Goal: Transaction & Acquisition: Purchase product/service

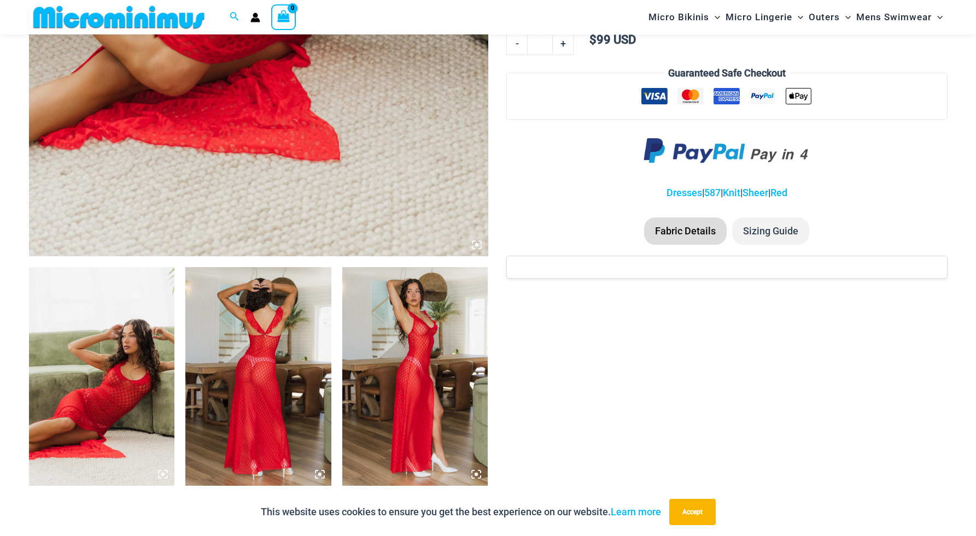
scroll to position [531, 0]
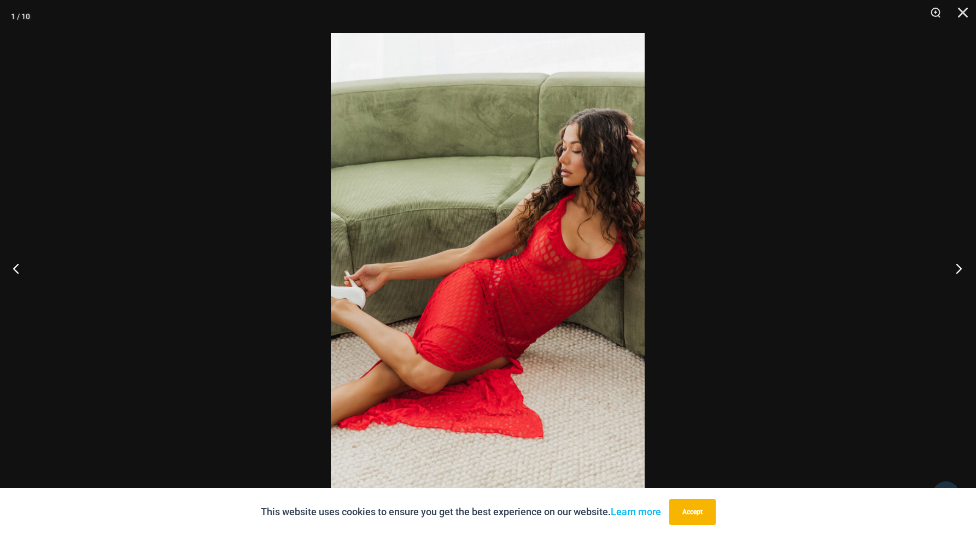
click at [954, 268] on button "Next" at bounding box center [955, 268] width 41 height 55
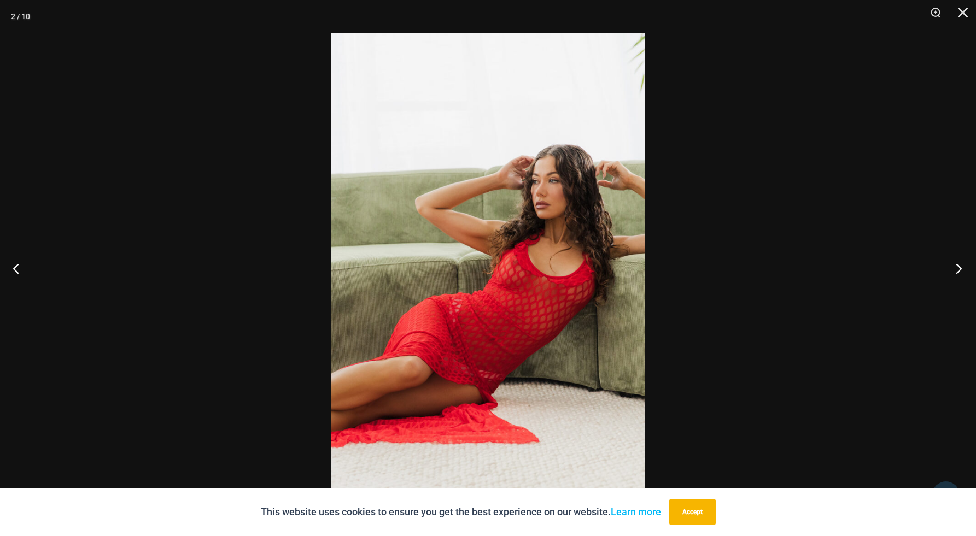
click at [954, 268] on button "Next" at bounding box center [955, 268] width 41 height 55
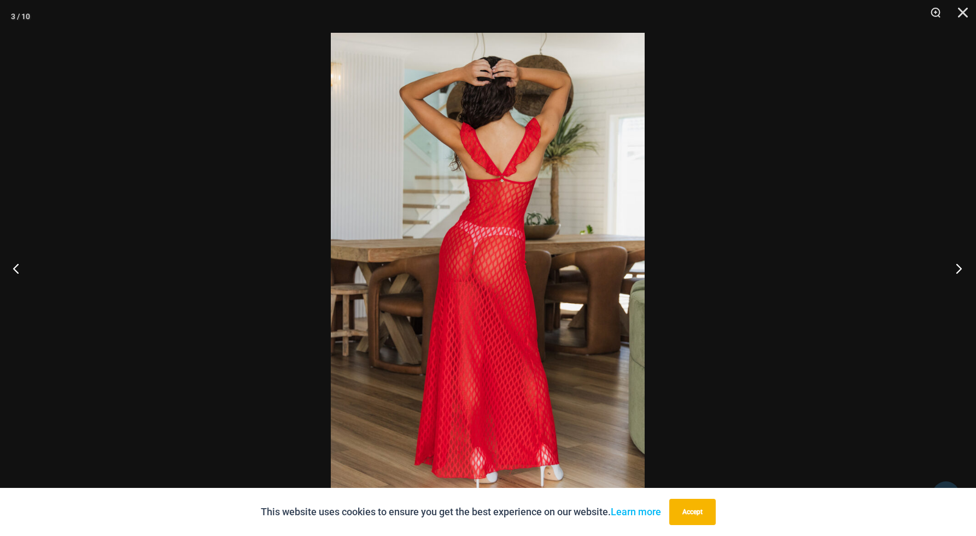
click at [954, 268] on button "Next" at bounding box center [955, 268] width 41 height 55
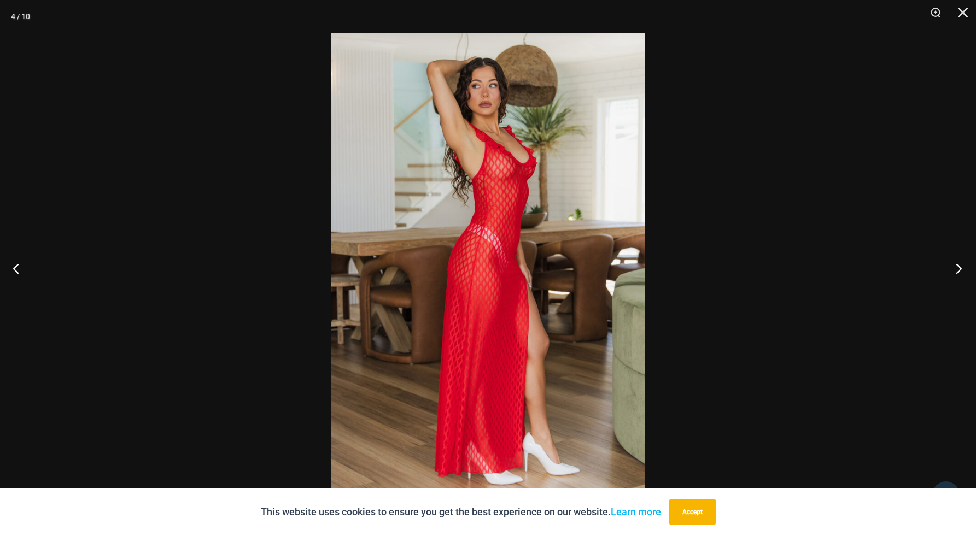
click at [954, 268] on button "Next" at bounding box center [955, 268] width 41 height 55
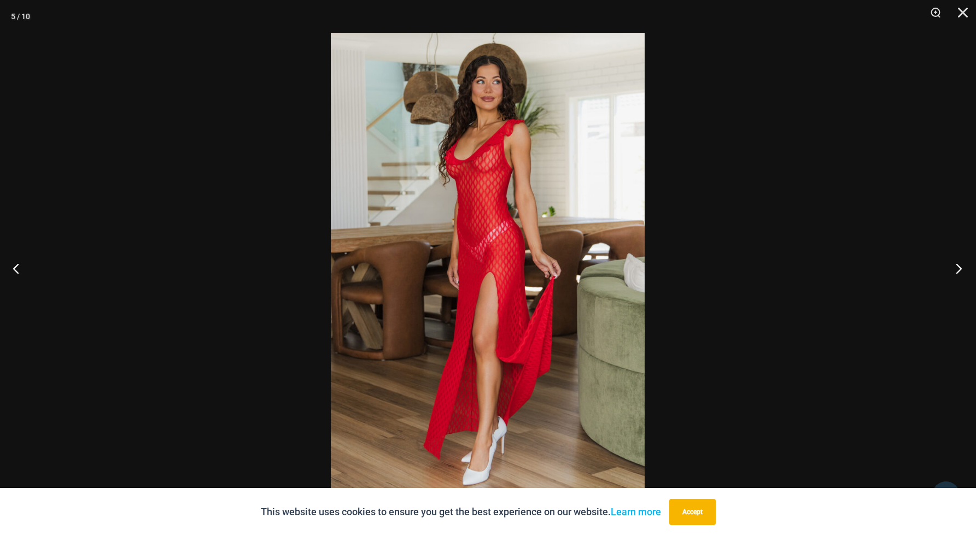
click at [954, 268] on button "Next" at bounding box center [955, 268] width 41 height 55
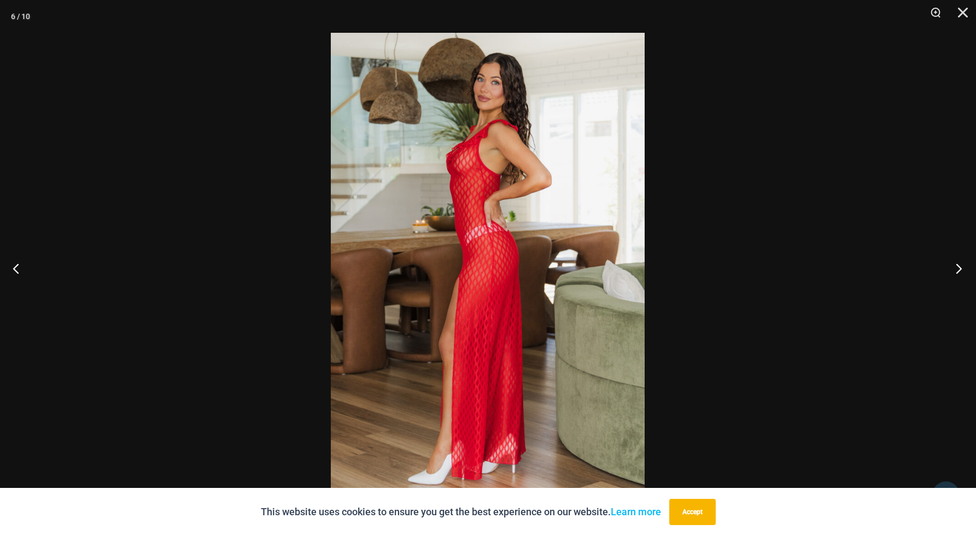
click at [954, 268] on button "Next" at bounding box center [955, 268] width 41 height 55
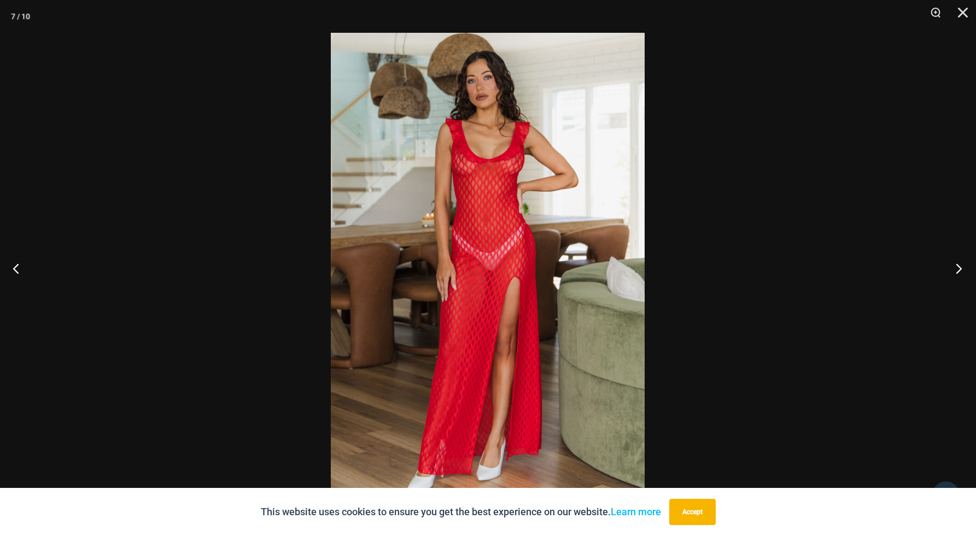
click at [954, 268] on button "Next" at bounding box center [955, 268] width 41 height 55
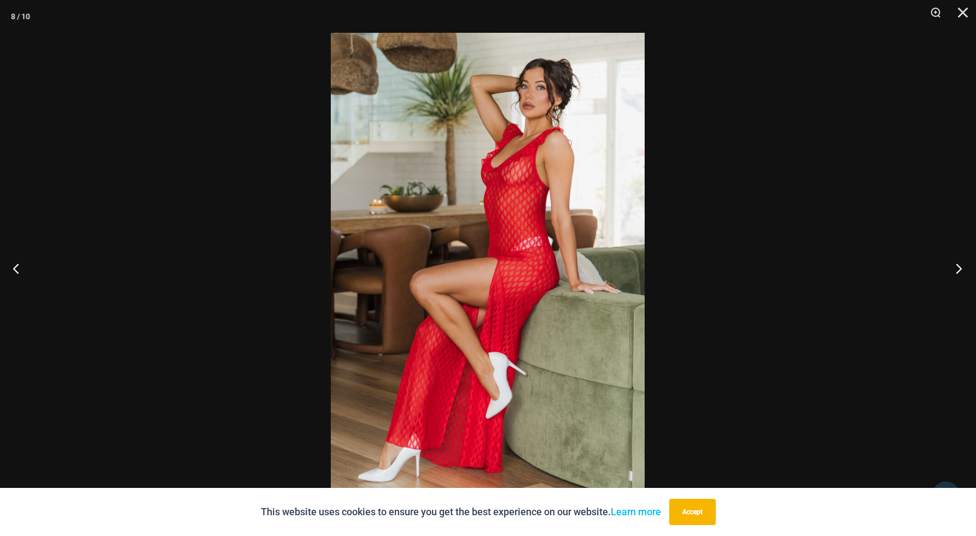
click at [954, 268] on button "Next" at bounding box center [955, 268] width 41 height 55
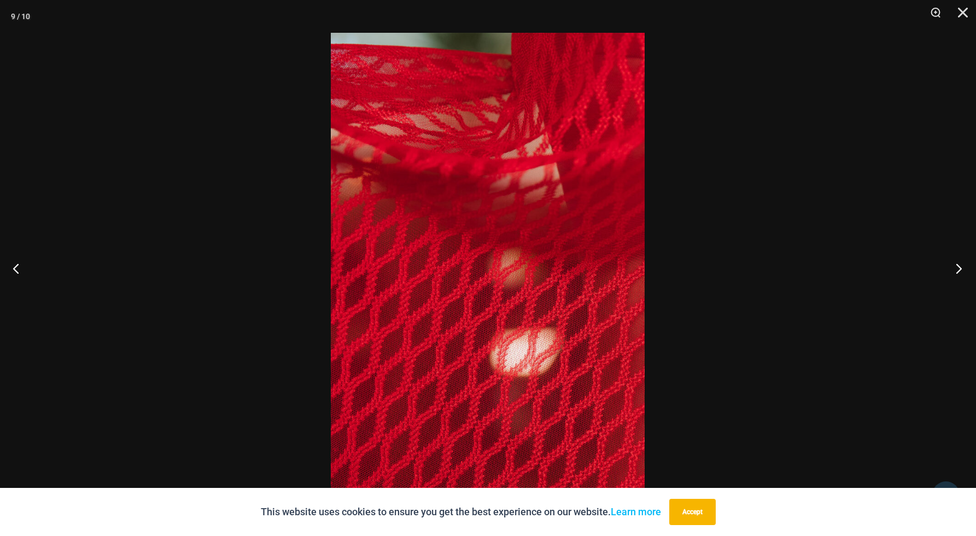
click at [954, 268] on button "Next" at bounding box center [955, 268] width 41 height 55
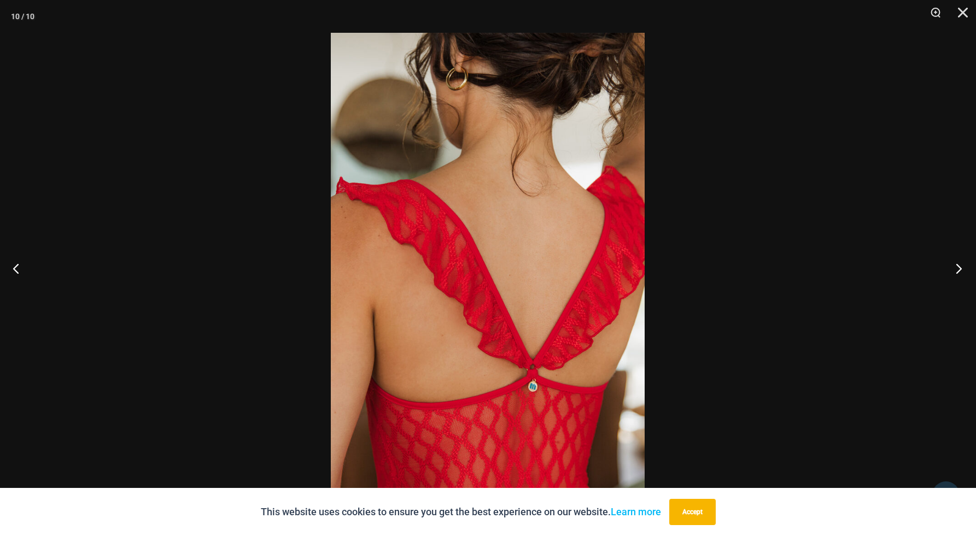
click at [954, 268] on button "Next" at bounding box center [955, 268] width 41 height 55
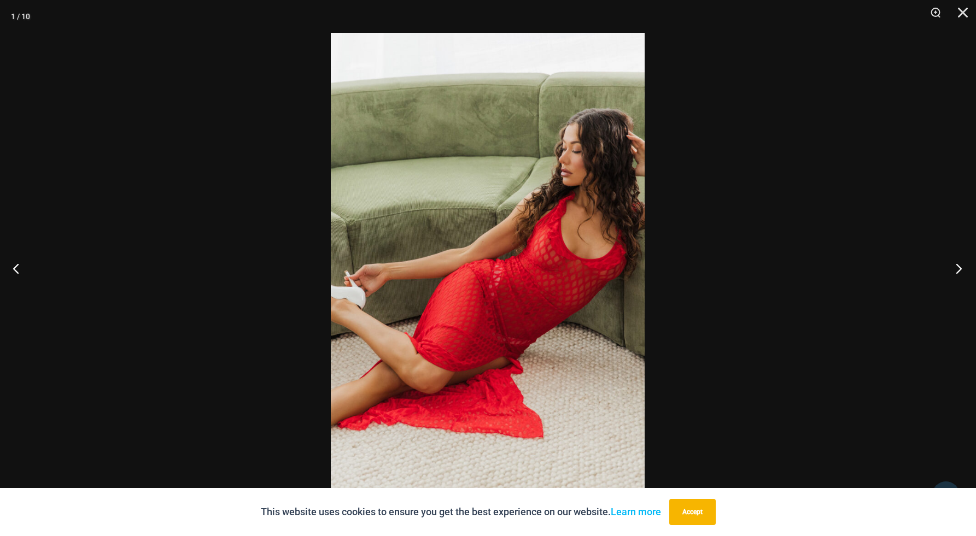
click at [954, 268] on button "Next" at bounding box center [955, 268] width 41 height 55
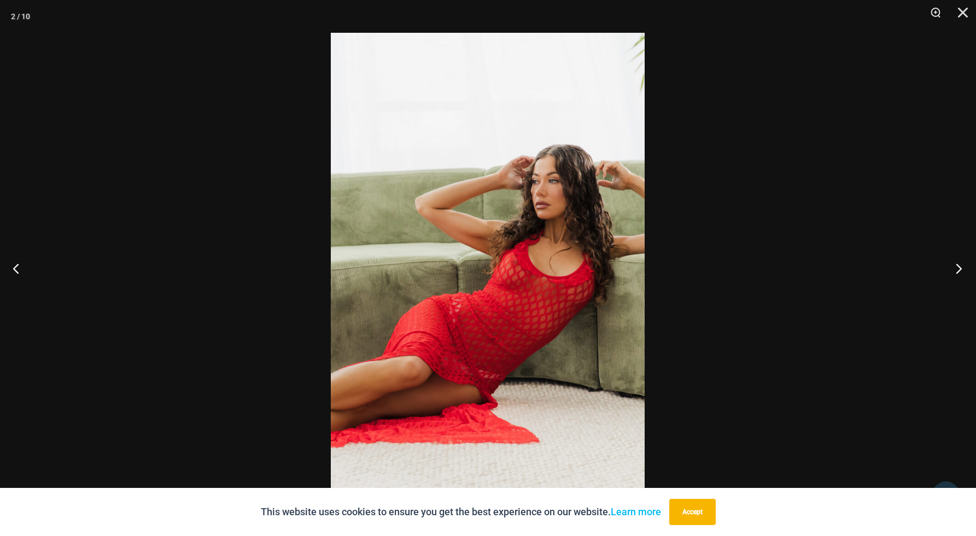
click at [954, 268] on button "Next" at bounding box center [955, 268] width 41 height 55
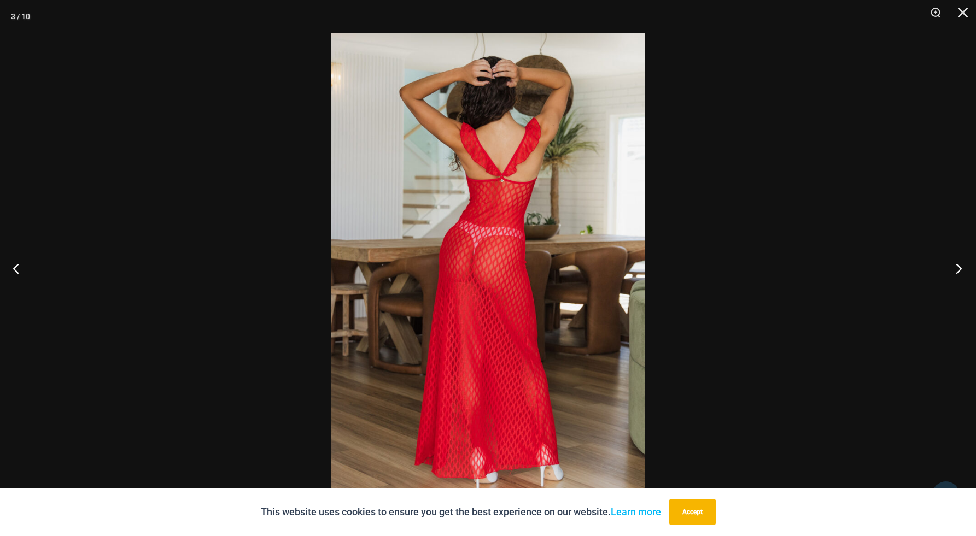
click at [954, 268] on button "Next" at bounding box center [955, 268] width 41 height 55
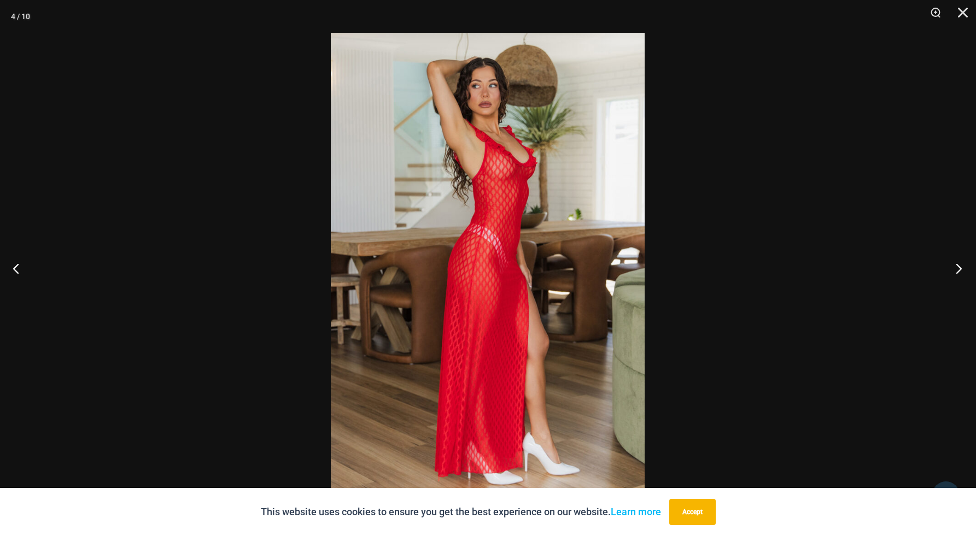
click at [954, 268] on button "Next" at bounding box center [955, 268] width 41 height 55
